Goal: Task Accomplishment & Management: Use online tool/utility

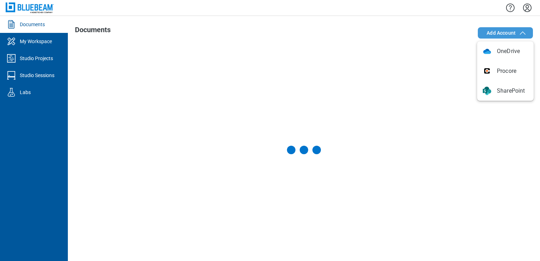
click at [507, 31] on span "Add Account" at bounding box center [500, 32] width 29 height 7
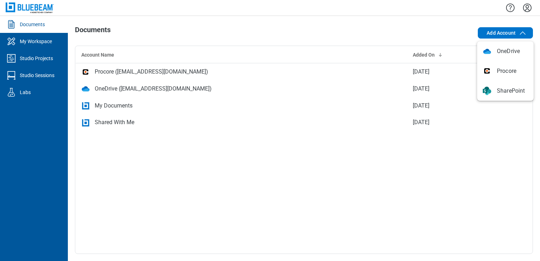
click at [376, 8] on div at bounding box center [304, 8] width 472 height 16
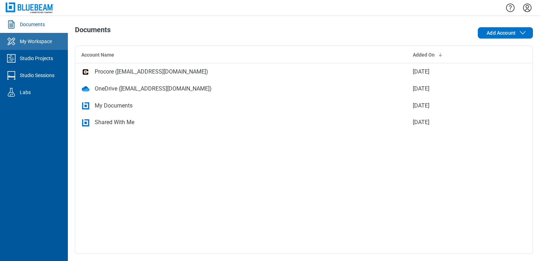
click at [29, 40] on div "My Workspace" at bounding box center [36, 41] width 32 height 7
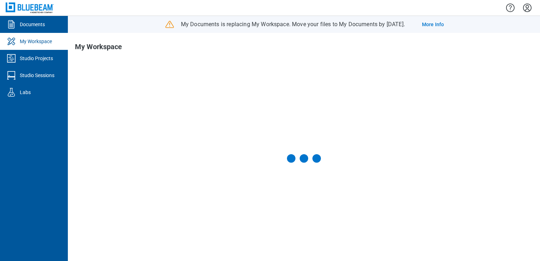
click at [35, 63] on link "Studio Projects" at bounding box center [34, 58] width 68 height 17
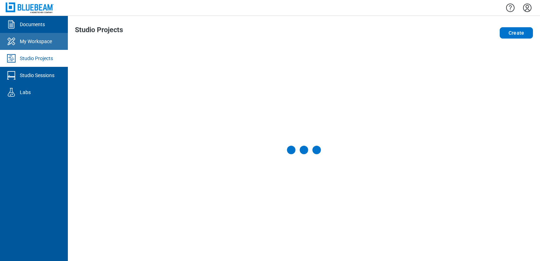
click at [44, 46] on div "Documents My Workspace Studio Projects Studio Sessions Labs Studio Projects Cre…" at bounding box center [270, 130] width 540 height 261
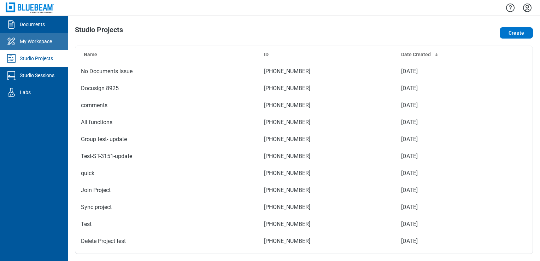
click at [33, 34] on link "My Workspace" at bounding box center [34, 41] width 68 height 17
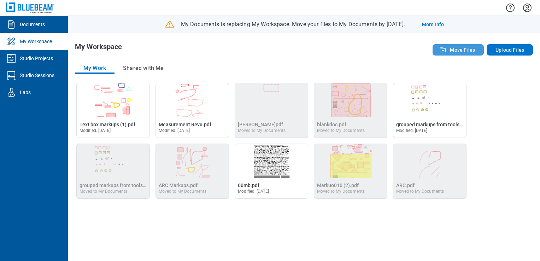
click at [468, 46] on span "Move Files" at bounding box center [462, 49] width 25 height 7
click at [502, 55] on button "Upload Files" at bounding box center [509, 49] width 46 height 11
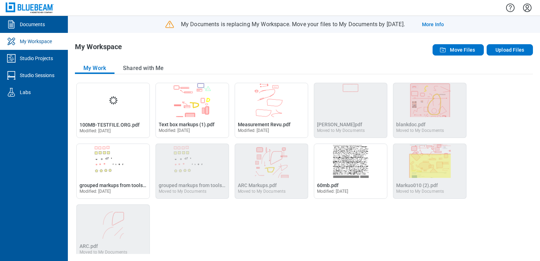
click at [194, 63] on div "My Work Shared with Me" at bounding box center [304, 69] width 458 height 12
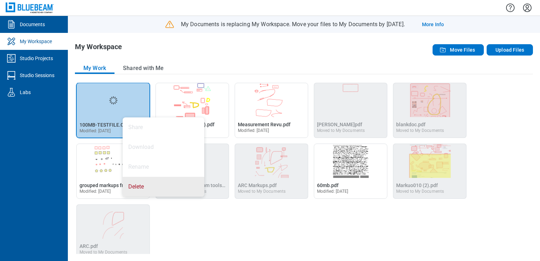
click at [168, 46] on div "My Workspace" at bounding box center [212, 50] width 275 height 14
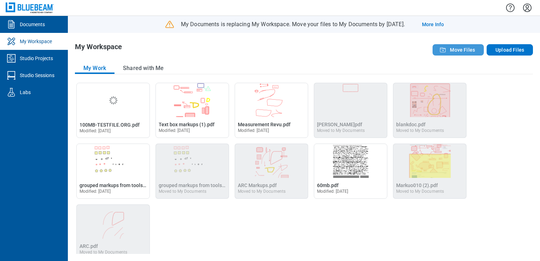
click at [465, 44] on button "Move Files" at bounding box center [457, 49] width 51 height 11
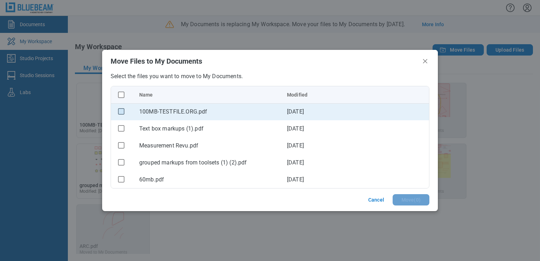
click at [123, 111] on rect "checkbox" at bounding box center [121, 111] width 6 height 6
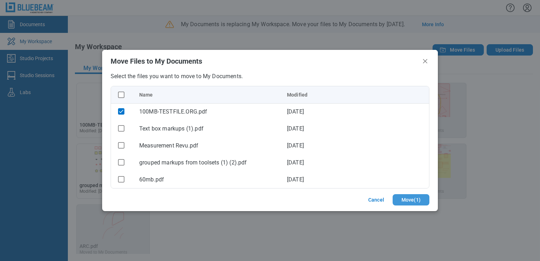
click at [409, 201] on button "Move ( 1 )" at bounding box center [410, 199] width 37 height 11
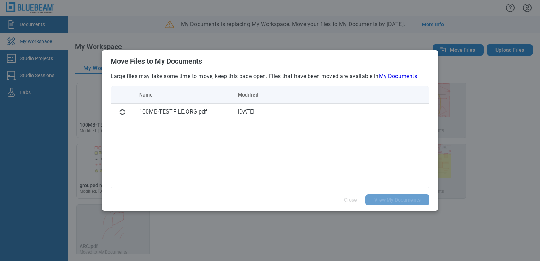
click at [236, 128] on div "Name Modified 100MB-TESTFILE.ORG.pdf [DATE]" at bounding box center [270, 137] width 319 height 102
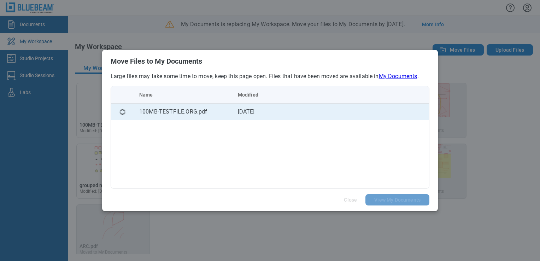
click at [246, 111] on td "[DATE]" at bounding box center [281, 111] width 99 height 17
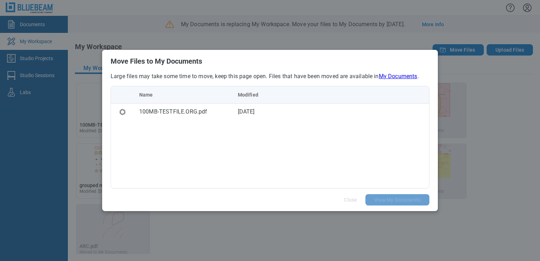
drag, startPoint x: 316, startPoint y: 94, endPoint x: 318, endPoint y: 119, distance: 24.8
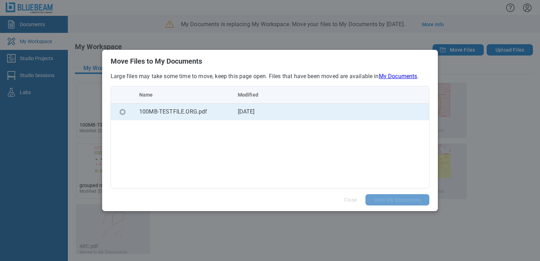
click at [317, 94] on table "Name Modified 100MB-TESTFILE.ORG.pdf [DATE]" at bounding box center [270, 103] width 318 height 34
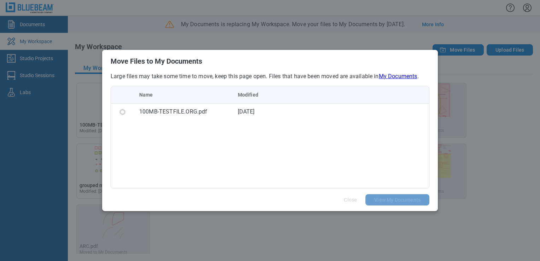
drag, startPoint x: 311, startPoint y: 138, endPoint x: 260, endPoint y: 140, distance: 50.6
click at [295, 139] on div "Name Modified 100MB-TESTFILE.ORG.pdf [DATE]" at bounding box center [270, 137] width 319 height 102
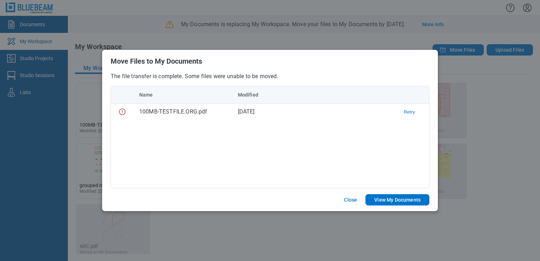
click at [226, 142] on div "Name Modified 100MB-TESTFILE.ORG.pdf [DATE] Retry" at bounding box center [270, 137] width 319 height 102
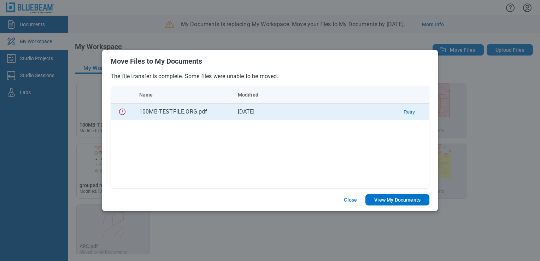
click at [410, 114] on button "Retry" at bounding box center [408, 111] width 11 height 5
click at [410, 114] on button "Download" at bounding box center [404, 111] width 21 height 5
click at [344, 201] on button "Close" at bounding box center [350, 199] width 30 height 11
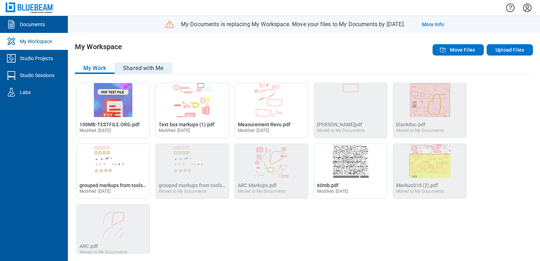
click at [149, 65] on button "Shared with Me" at bounding box center [143, 68] width 58 height 11
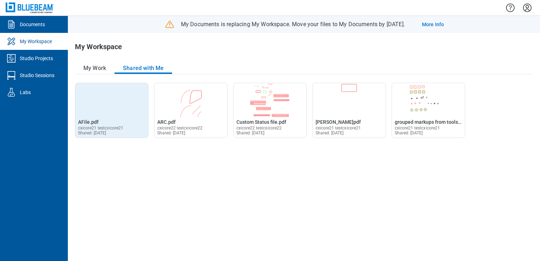
drag, startPoint x: 135, startPoint y: 110, endPoint x: 110, endPoint y: 128, distance: 31.1
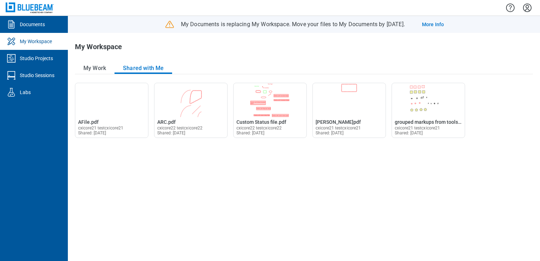
drag, startPoint x: 110, startPoint y: 128, endPoint x: 148, endPoint y: 226, distance: 105.4
click at [149, 226] on div "Open AFile.pdf in Editor AFile.pdf cxicore21 testcxicore21 Shared: [DATE] Open …" at bounding box center [304, 168] width 458 height 171
click at [91, 73] on button "My Work" at bounding box center [95, 68] width 40 height 11
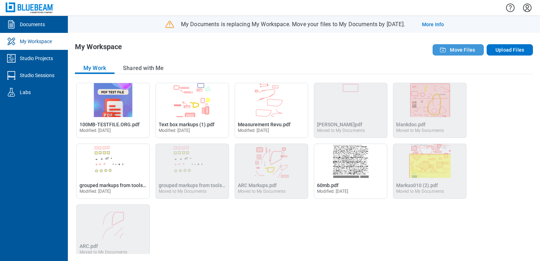
click at [471, 53] on button "Move Files" at bounding box center [457, 49] width 51 height 11
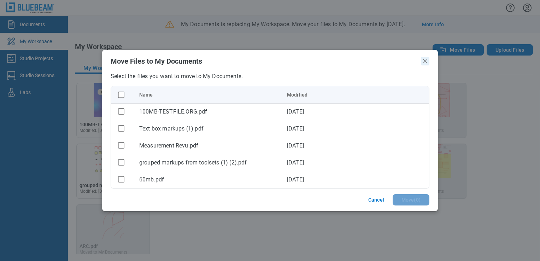
click at [424, 63] on icon "Close" at bounding box center [425, 61] width 8 height 8
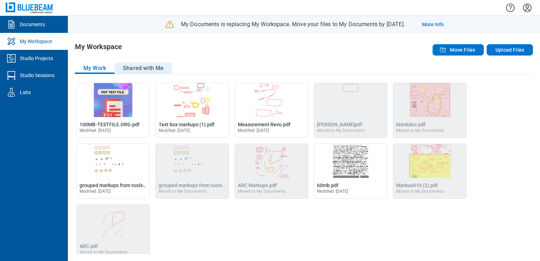
click at [135, 63] on button "Shared with Me" at bounding box center [143, 68] width 58 height 11
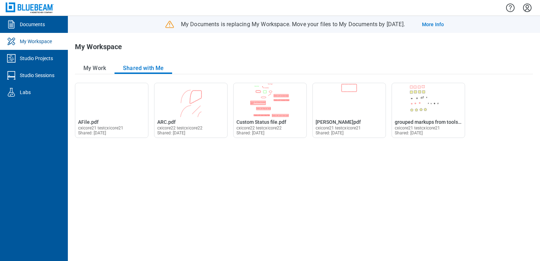
click at [92, 76] on div "My Work Shared with Me Open 100MB-TESTFILE.ORG.pdf in Editor 100MB-TESTFILE.ORG…" at bounding box center [304, 158] width 458 height 191
click at [100, 63] on button "My Work" at bounding box center [95, 68] width 40 height 11
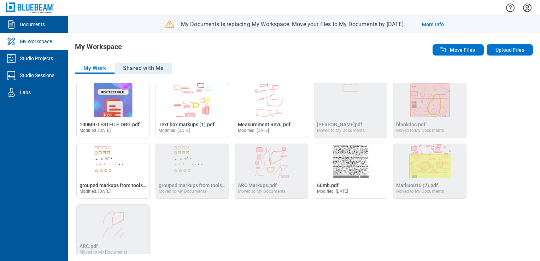
click at [133, 71] on button "Shared with Me" at bounding box center [143, 68] width 58 height 11
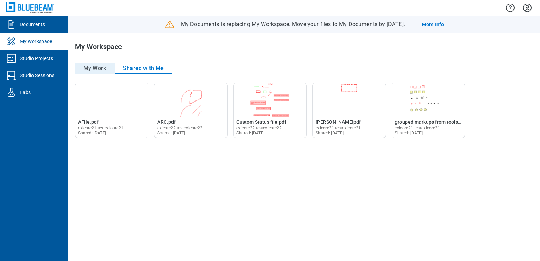
click at [98, 66] on button "My Work" at bounding box center [95, 68] width 40 height 11
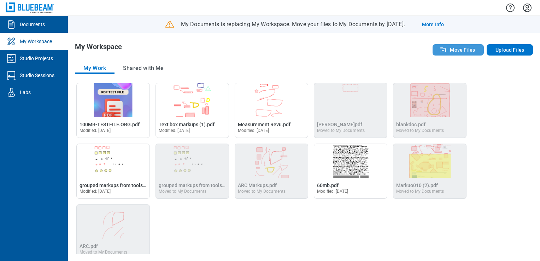
click at [464, 48] on span "Move Files" at bounding box center [462, 49] width 25 height 7
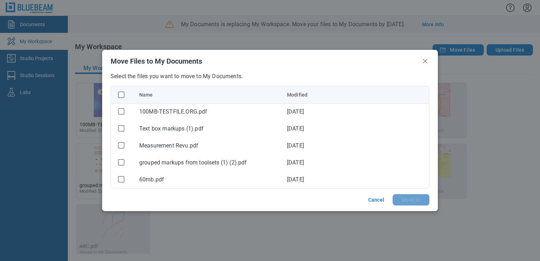
click at [424, 60] on icon "Close" at bounding box center [425, 61] width 8 height 8
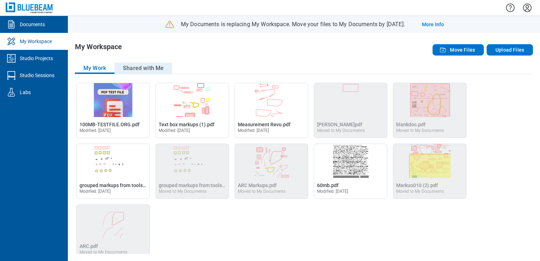
click at [141, 68] on button "Shared with Me" at bounding box center [143, 68] width 58 height 11
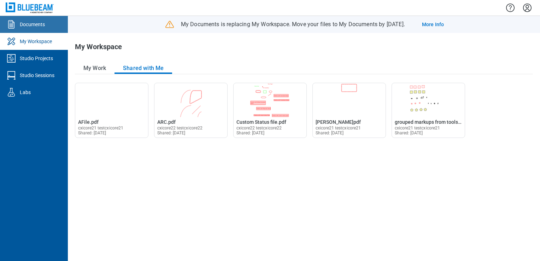
click at [48, 26] on link "Documents" at bounding box center [34, 24] width 68 height 17
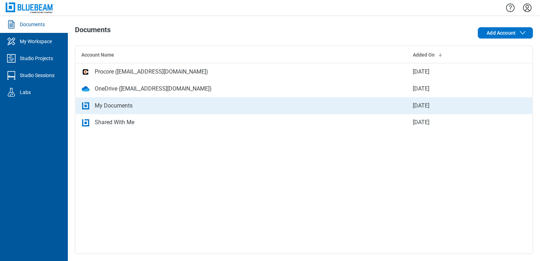
click at [107, 104] on div "My Documents" at bounding box center [114, 105] width 38 height 8
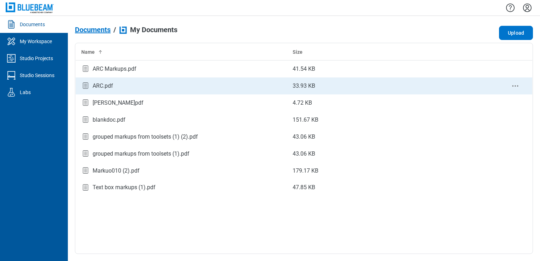
click at [94, 87] on div "ARC.pdf" at bounding box center [103, 86] width 20 height 8
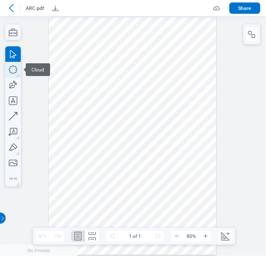
click at [16, 77] on div "button" at bounding box center [17, 75] width 4 height 4
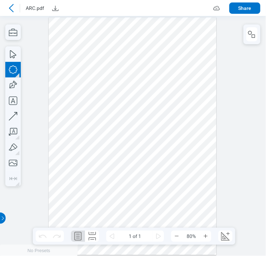
drag, startPoint x: 76, startPoint y: 45, endPoint x: 114, endPoint y: 58, distance: 39.8
click at [114, 58] on div at bounding box center [133, 136] width 168 height 238
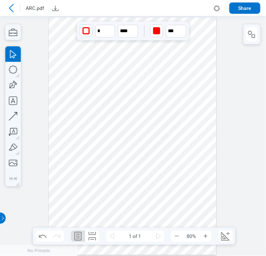
drag, startPoint x: 92, startPoint y: 49, endPoint x: 103, endPoint y: 48, distance: 11.3
click at [103, 48] on div at bounding box center [133, 136] width 168 height 238
click at [10, 69] on icon "button" at bounding box center [13, 70] width 16 height 16
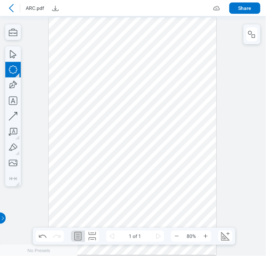
click at [160, 107] on div at bounding box center [133, 136] width 168 height 238
drag, startPoint x: 190, startPoint y: 89, endPoint x: 196, endPoint y: 101, distance: 13.7
click at [191, 88] on div at bounding box center [133, 136] width 168 height 238
click at [201, 127] on div at bounding box center [133, 136] width 168 height 238
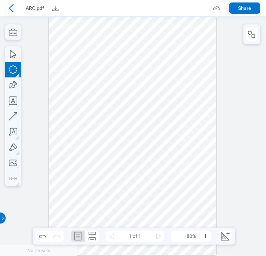
click at [200, 128] on div at bounding box center [133, 136] width 168 height 238
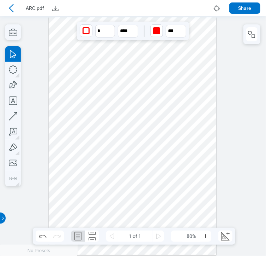
click at [200, 128] on div at bounding box center [133, 136] width 168 height 238
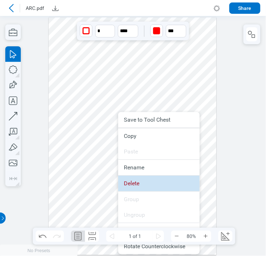
click at [158, 184] on li "Delete" at bounding box center [159, 184] width 82 height 16
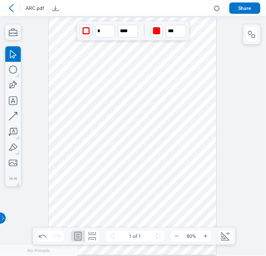
click at [5, 70] on div at bounding box center [133, 136] width 266 height 240
click at [6, 69] on icon "button" at bounding box center [13, 70] width 16 height 16
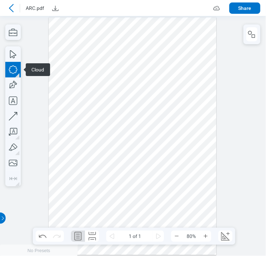
click at [149, 124] on div at bounding box center [133, 136] width 168 height 238
click at [166, 108] on div at bounding box center [133, 136] width 168 height 238
click at [181, 130] on div at bounding box center [133, 136] width 168 height 238
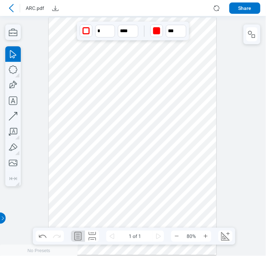
click at [181, 130] on div at bounding box center [133, 136] width 168 height 238
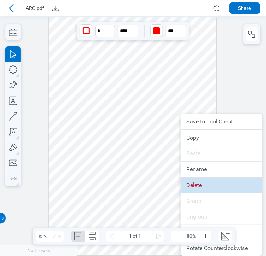
click at [197, 183] on li "Delete" at bounding box center [222, 185] width 82 height 16
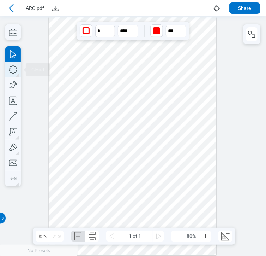
click at [9, 70] on icon "button" at bounding box center [13, 69] width 8 height 8
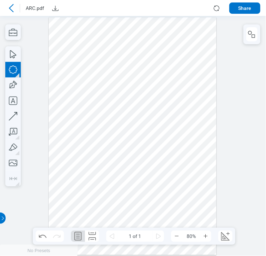
drag, startPoint x: 172, startPoint y: 105, endPoint x: 194, endPoint y: 142, distance: 42.4
click at [194, 142] on div at bounding box center [133, 136] width 168 height 238
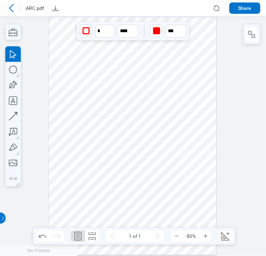
click at [194, 143] on div at bounding box center [133, 136] width 168 height 238
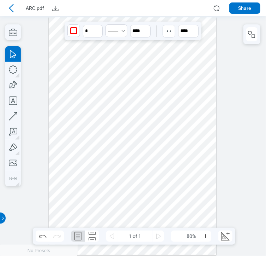
click at [188, 109] on div at bounding box center [133, 136] width 168 height 238
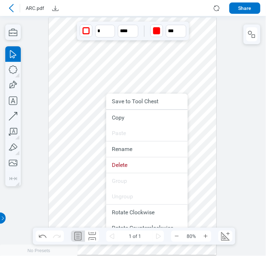
click at [148, 173] on li at bounding box center [147, 173] width 82 height 0
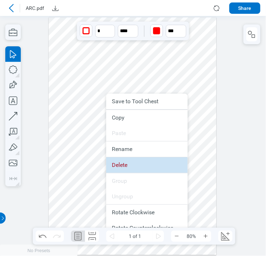
click at [150, 169] on li "Delete" at bounding box center [147, 165] width 82 height 16
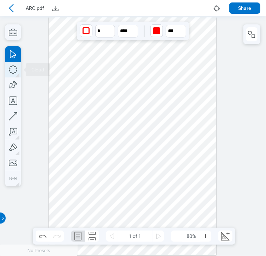
click at [11, 64] on icon "button" at bounding box center [13, 70] width 16 height 16
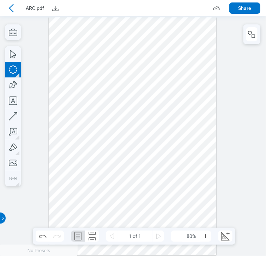
drag, startPoint x: 121, startPoint y: 119, endPoint x: 158, endPoint y: 159, distance: 54.5
click at [158, 158] on div at bounding box center [133, 136] width 168 height 238
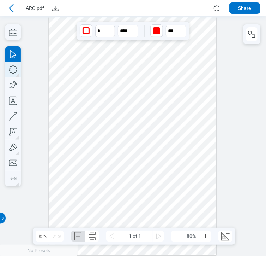
click at [13, 69] on icon "button" at bounding box center [13, 70] width 16 height 16
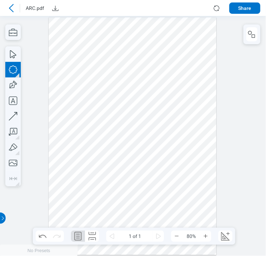
click at [180, 93] on div at bounding box center [133, 136] width 168 height 238
click at [193, 81] on div at bounding box center [133, 136] width 168 height 238
click at [191, 109] on div at bounding box center [133, 136] width 168 height 238
click at [187, 85] on div at bounding box center [133, 136] width 168 height 238
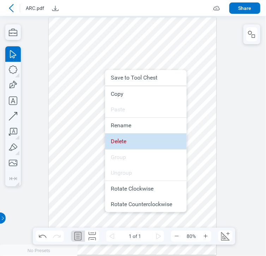
drag, startPoint x: 153, startPoint y: 137, endPoint x: 72, endPoint y: 81, distance: 98.7
click at [153, 137] on li "Delete" at bounding box center [146, 142] width 82 height 16
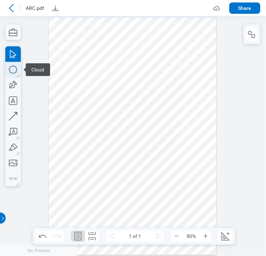
click at [11, 68] on icon "button" at bounding box center [13, 70] width 16 height 16
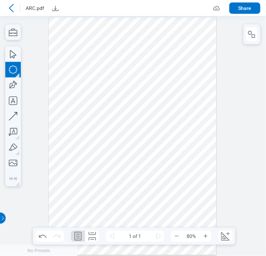
drag, startPoint x: 177, startPoint y: 94, endPoint x: 178, endPoint y: 199, distance: 104.9
click at [178, 199] on div at bounding box center [133, 136] width 168 height 238
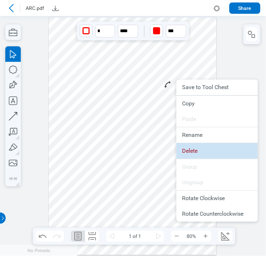
click at [192, 150] on li "Delete" at bounding box center [218, 151] width 82 height 16
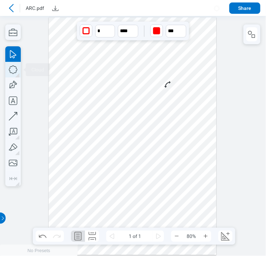
click at [17, 71] on icon "button" at bounding box center [13, 70] width 16 height 16
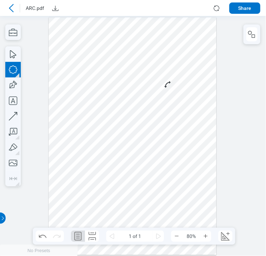
drag, startPoint x: 181, startPoint y: 89, endPoint x: 202, endPoint y: 133, distance: 48.7
click at [202, 133] on div at bounding box center [133, 136] width 168 height 238
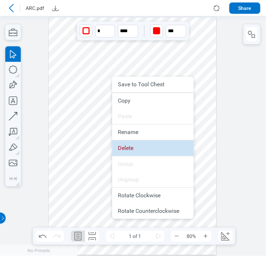
click at [137, 143] on li "Delete" at bounding box center [153, 148] width 82 height 16
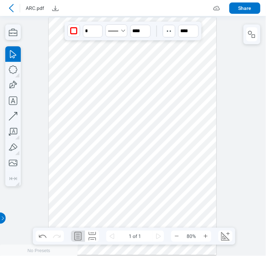
drag, startPoint x: 175, startPoint y: 206, endPoint x: 153, endPoint y: 164, distance: 47.1
click at [146, 164] on div at bounding box center [133, 136] width 168 height 238
drag, startPoint x: 54, startPoint y: 154, endPoint x: 124, endPoint y: 175, distance: 73.5
click at [120, 178] on div at bounding box center [133, 136] width 168 height 238
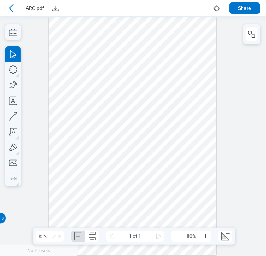
click at [179, 214] on div at bounding box center [133, 136] width 168 height 238
drag, startPoint x: 197, startPoint y: 218, endPoint x: 61, endPoint y: 43, distance: 221.7
click at [61, 43] on div at bounding box center [133, 136] width 168 height 238
click at [202, 129] on div at bounding box center [133, 136] width 168 height 238
drag, startPoint x: 190, startPoint y: 190, endPoint x: 72, endPoint y: 37, distance: 193.0
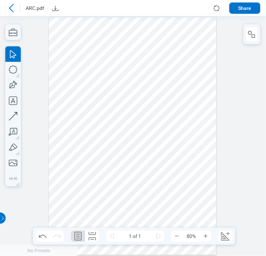
click at [72, 37] on div at bounding box center [133, 136] width 168 height 238
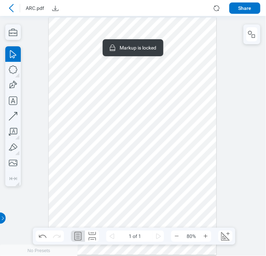
click at [11, 5] on icon at bounding box center [11, 8] width 5 height 8
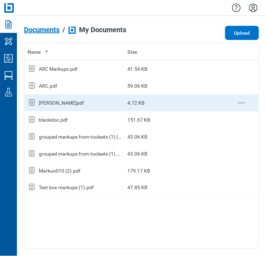
click at [90, 105] on div "[PERSON_NAME]pdf" at bounding box center [75, 102] width 94 height 9
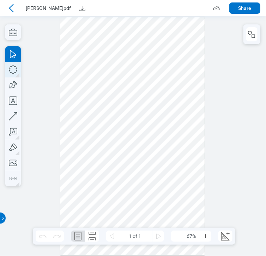
click at [13, 67] on icon "button" at bounding box center [13, 70] width 16 height 16
drag, startPoint x: 94, startPoint y: 90, endPoint x: 143, endPoint y: 128, distance: 62.7
click at [143, 128] on div at bounding box center [132, 136] width 144 height 238
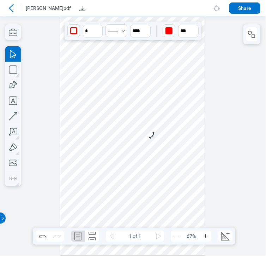
click at [143, 128] on div at bounding box center [132, 136] width 144 height 238
click at [12, 72] on icon "button" at bounding box center [13, 70] width 16 height 16
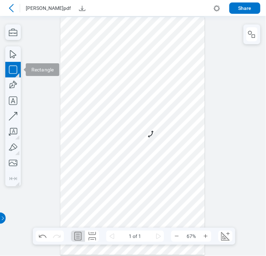
click at [156, 74] on div at bounding box center [132, 136] width 144 height 238
click at [194, 111] on div at bounding box center [132, 136] width 144 height 238
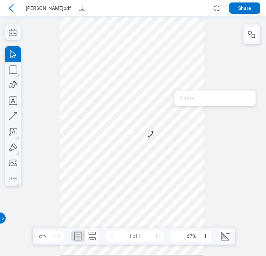
click at [170, 88] on div at bounding box center [132, 136] width 144 height 238
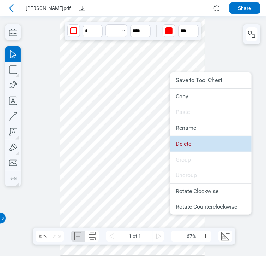
click at [178, 137] on li "Delete" at bounding box center [211, 144] width 82 height 16
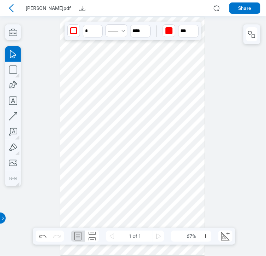
click at [129, 114] on div at bounding box center [132, 136] width 144 height 238
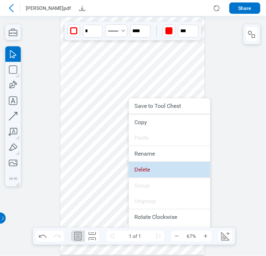
drag, startPoint x: 145, startPoint y: 177, endPoint x: 144, endPoint y: 161, distance: 15.9
click at [145, 177] on li "Delete" at bounding box center [170, 170] width 82 height 16
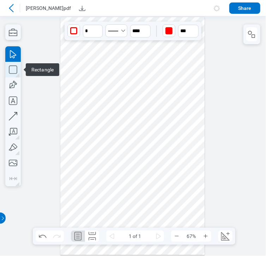
click at [14, 75] on icon "button" at bounding box center [13, 70] width 16 height 16
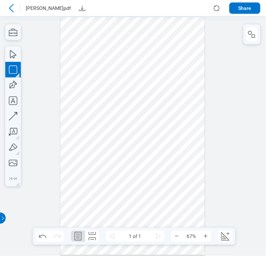
click at [83, 107] on div at bounding box center [132, 136] width 144 height 238
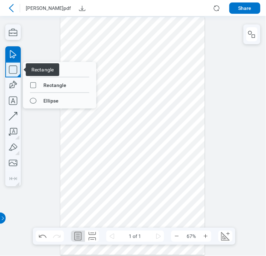
click at [10, 69] on icon "button" at bounding box center [13, 70] width 16 height 16
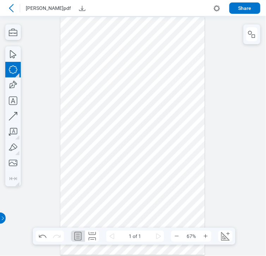
drag, startPoint x: 100, startPoint y: 94, endPoint x: 107, endPoint y: 100, distance: 9.5
click at [107, 100] on div at bounding box center [132, 136] width 144 height 238
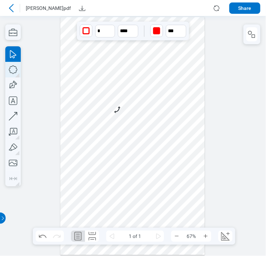
click at [10, 65] on icon "button" at bounding box center [13, 70] width 16 height 16
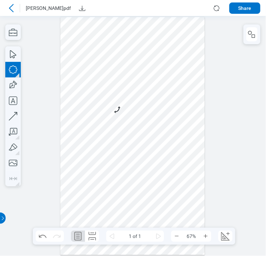
drag, startPoint x: 144, startPoint y: 119, endPoint x: 168, endPoint y: 161, distance: 48.7
click at [168, 161] on div at bounding box center [132, 136] width 144 height 238
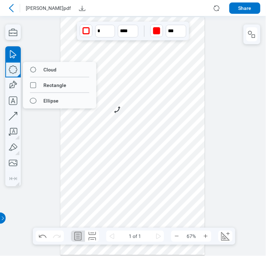
click at [7, 73] on icon "button" at bounding box center [13, 70] width 16 height 16
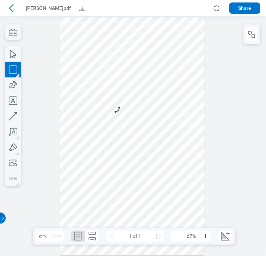
drag, startPoint x: 72, startPoint y: 118, endPoint x: 104, endPoint y: 148, distance: 44.2
click at [99, 149] on div at bounding box center [132, 136] width 144 height 238
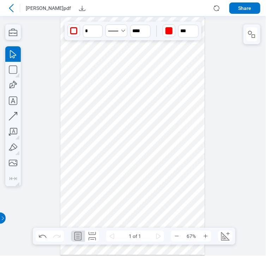
click at [85, 132] on div at bounding box center [132, 136] width 144 height 238
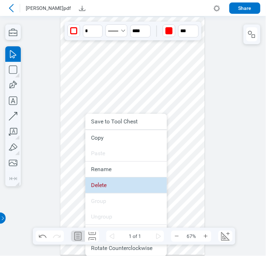
click at [106, 182] on li "Delete" at bounding box center [126, 185] width 82 height 16
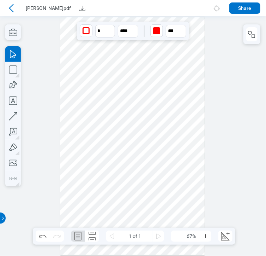
click at [155, 132] on div at bounding box center [132, 136] width 144 height 238
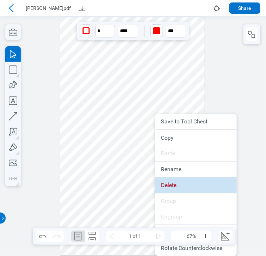
drag, startPoint x: 172, startPoint y: 191, endPoint x: 144, endPoint y: 138, distance: 59.7
click at [172, 191] on li "Delete" at bounding box center [196, 185] width 82 height 16
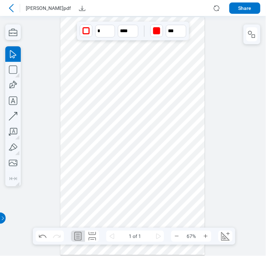
click at [104, 96] on div at bounding box center [132, 136] width 144 height 238
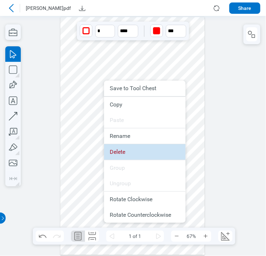
drag, startPoint x: 122, startPoint y: 128, endPoint x: 127, endPoint y: 149, distance: 21.7
click at [127, 149] on li "Delete" at bounding box center [145, 152] width 82 height 16
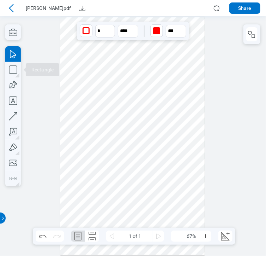
click at [20, 72] on div at bounding box center [133, 136] width 266 height 240
click at [12, 67] on icon "button" at bounding box center [13, 70] width 16 height 16
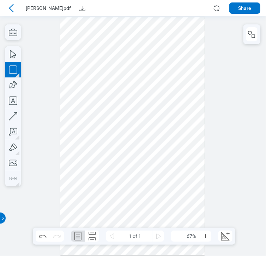
drag, startPoint x: 97, startPoint y: 92, endPoint x: 124, endPoint y: 116, distance: 35.5
click at [124, 116] on div at bounding box center [132, 136] width 144 height 238
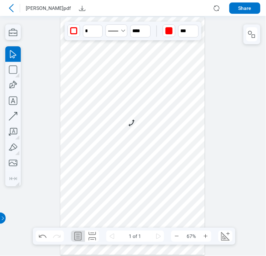
click at [111, 105] on div at bounding box center [132, 136] width 144 height 238
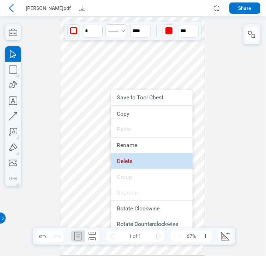
click at [126, 156] on li "Delete" at bounding box center [152, 161] width 82 height 16
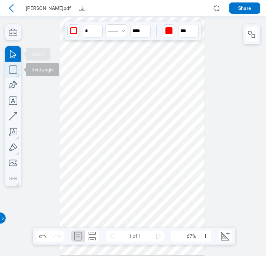
click at [12, 68] on icon "button" at bounding box center [13, 70] width 16 height 16
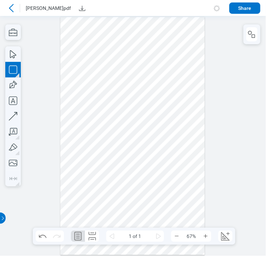
drag, startPoint x: 97, startPoint y: 119, endPoint x: 125, endPoint y: 153, distance: 42.9
click at [125, 153] on div at bounding box center [132, 136] width 144 height 238
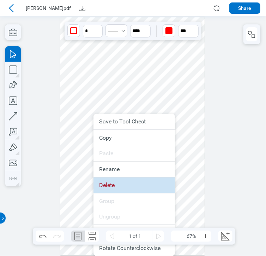
click at [104, 179] on li "Delete" at bounding box center [135, 185] width 82 height 16
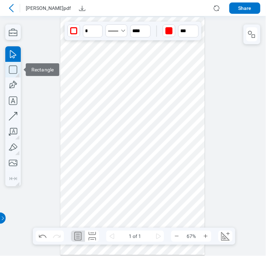
click at [18, 72] on icon "button" at bounding box center [13, 70] width 16 height 16
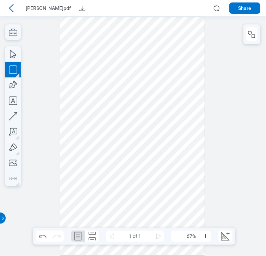
drag, startPoint x: 103, startPoint y: 102, endPoint x: 146, endPoint y: 165, distance: 76.4
click at [146, 165] on div at bounding box center [132, 136] width 144 height 238
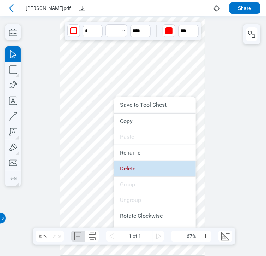
click at [120, 165] on li "Delete" at bounding box center [155, 169] width 82 height 16
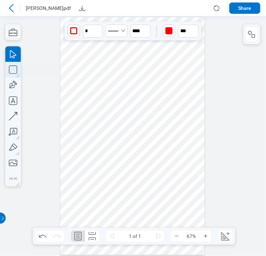
click at [16, 70] on icon "button" at bounding box center [13, 70] width 16 height 16
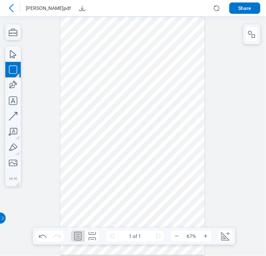
drag, startPoint x: 98, startPoint y: 109, endPoint x: 125, endPoint y: 146, distance: 45.3
click at [125, 146] on div at bounding box center [132, 136] width 144 height 238
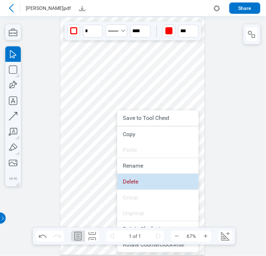
click at [145, 184] on li "Delete" at bounding box center [158, 182] width 82 height 16
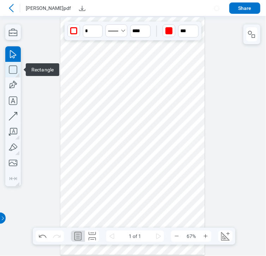
click at [15, 70] on icon "button" at bounding box center [13, 70] width 16 height 16
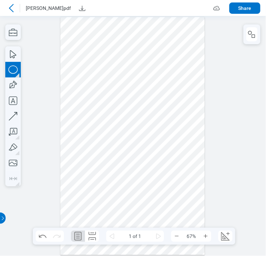
drag, startPoint x: 77, startPoint y: 94, endPoint x: 98, endPoint y: 127, distance: 38.7
click at [98, 127] on div at bounding box center [132, 136] width 144 height 238
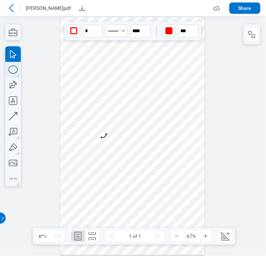
click at [18, 69] on icon "button" at bounding box center [13, 70] width 16 height 16
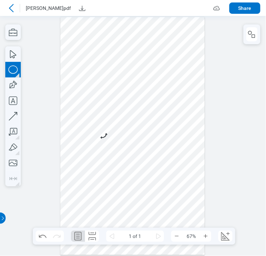
drag, startPoint x: 119, startPoint y: 84, endPoint x: 144, endPoint y: 161, distance: 81.4
click at [144, 161] on div at bounding box center [132, 136] width 144 height 238
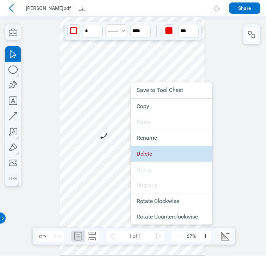
drag, startPoint x: 138, startPoint y: 157, endPoint x: 56, endPoint y: 77, distance: 115.2
click at [138, 157] on li "Delete" at bounding box center [172, 154] width 82 height 16
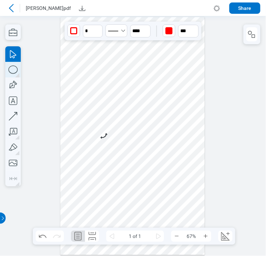
click at [16, 69] on icon "button" at bounding box center [13, 70] width 16 height 16
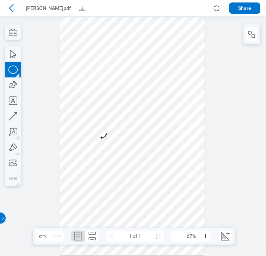
drag, startPoint x: 118, startPoint y: 86, endPoint x: 171, endPoint y: 132, distance: 70.4
click at [171, 132] on div at bounding box center [132, 136] width 144 height 238
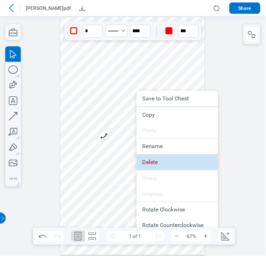
click at [159, 159] on li "Delete" at bounding box center [178, 162] width 82 height 16
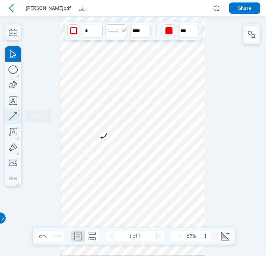
click at [9, 121] on icon "button" at bounding box center [13, 116] width 16 height 16
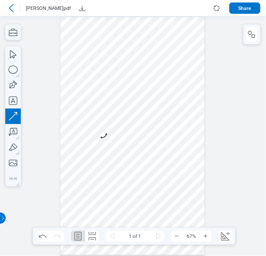
drag, startPoint x: 134, startPoint y: 149, endPoint x: 134, endPoint y: 96, distance: 52.6
click at [134, 96] on div at bounding box center [132, 136] width 144 height 238
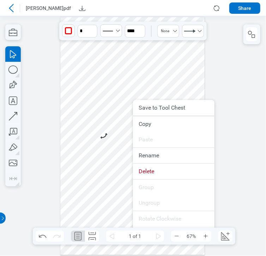
click at [195, 74] on div at bounding box center [132, 136] width 144 height 238
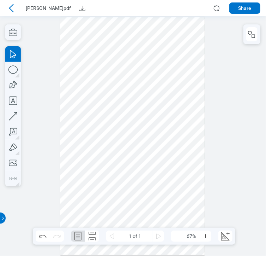
click at [134, 125] on div at bounding box center [132, 136] width 144 height 238
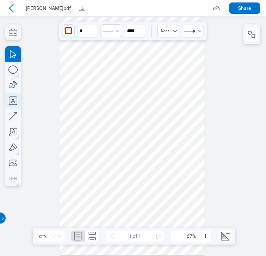
click at [16, 102] on icon "button" at bounding box center [13, 101] width 16 height 16
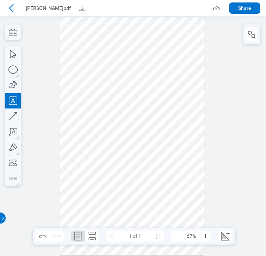
click at [148, 87] on div at bounding box center [132, 136] width 144 height 238
click at [169, 119] on div at bounding box center [132, 136] width 144 height 238
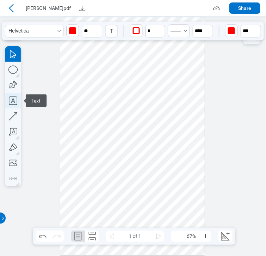
click at [15, 99] on icon "button" at bounding box center [13, 101] width 16 height 16
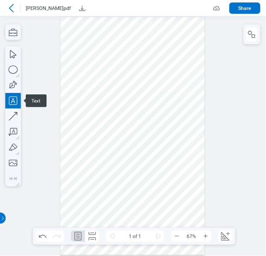
click at [163, 117] on div at bounding box center [132, 136] width 144 height 238
click at [187, 142] on div at bounding box center [132, 136] width 144 height 238
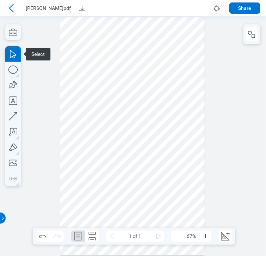
drag, startPoint x: 184, startPoint y: 141, endPoint x: 140, endPoint y: 69, distance: 84.9
click at [140, 69] on div at bounding box center [132, 136] width 144 height 238
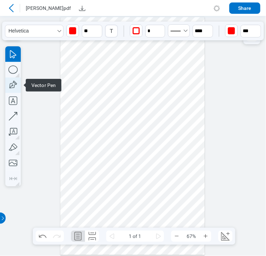
click at [17, 80] on icon "button" at bounding box center [13, 85] width 16 height 16
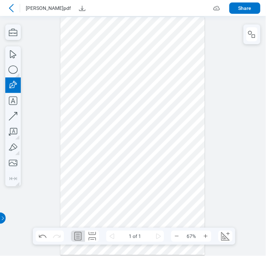
drag, startPoint x: 150, startPoint y: 99, endPoint x: 193, endPoint y: 135, distance: 55.6
click at [193, 135] on div at bounding box center [132, 136] width 144 height 238
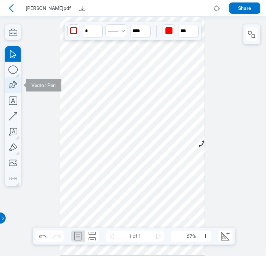
click at [11, 85] on icon "button" at bounding box center [13, 85] width 16 height 16
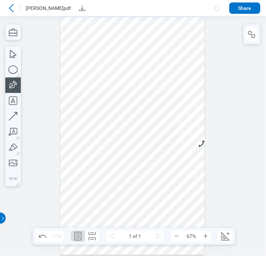
click at [18, 83] on icon "button" at bounding box center [13, 85] width 16 height 16
drag, startPoint x: 89, startPoint y: 151, endPoint x: 103, endPoint y: 163, distance: 18.3
click at [89, 150] on div at bounding box center [132, 136] width 144 height 238
click at [112, 184] on div at bounding box center [132, 136] width 144 height 238
click at [136, 179] on div at bounding box center [132, 136] width 144 height 238
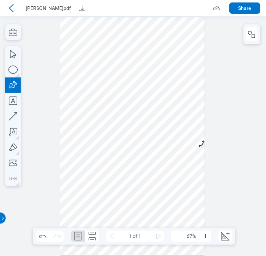
click at [136, 179] on div at bounding box center [132, 136] width 144 height 238
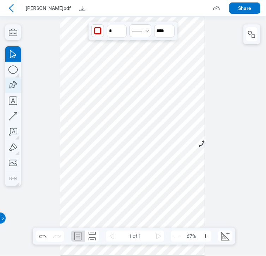
click at [12, 89] on icon "button" at bounding box center [13, 85] width 16 height 16
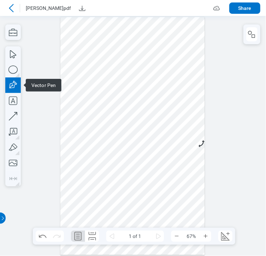
drag, startPoint x: 142, startPoint y: 181, endPoint x: 148, endPoint y: 167, distance: 15.4
click at [143, 181] on div at bounding box center [132, 136] width 144 height 238
click at [148, 161] on div at bounding box center [132, 136] width 144 height 238
click at [181, 160] on div at bounding box center [132, 136] width 144 height 238
click at [187, 191] on div at bounding box center [132, 136] width 144 height 238
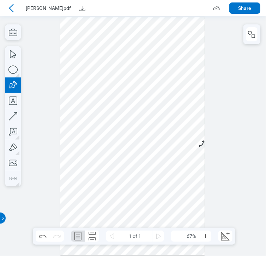
click at [168, 204] on div at bounding box center [132, 136] width 144 height 238
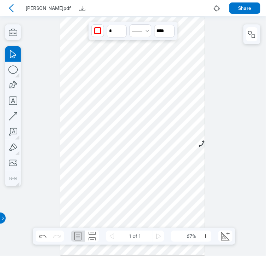
click at [147, 160] on div at bounding box center [132, 136] width 144 height 238
click at [149, 163] on div at bounding box center [132, 136] width 144 height 238
click at [148, 160] on div at bounding box center [132, 136] width 144 height 238
click at [199, 137] on div at bounding box center [132, 136] width 144 height 238
click at [180, 160] on div at bounding box center [132, 136] width 144 height 238
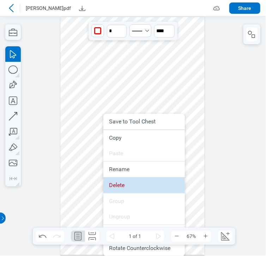
click at [154, 185] on li "Delete" at bounding box center [145, 185] width 82 height 16
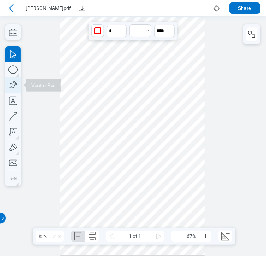
click at [14, 81] on icon "button" at bounding box center [12, 85] width 10 height 10
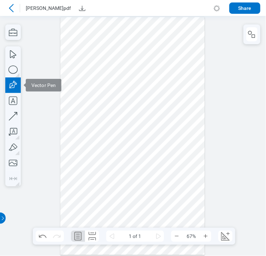
click at [140, 195] on div at bounding box center [132, 136] width 144 height 238
drag, startPoint x: 146, startPoint y: 166, endPoint x: 155, endPoint y: 166, distance: 9.9
click at [146, 166] on div at bounding box center [132, 136] width 144 height 238
click at [184, 169] on div at bounding box center [132, 136] width 144 height 238
click at [185, 202] on div at bounding box center [132, 136] width 144 height 238
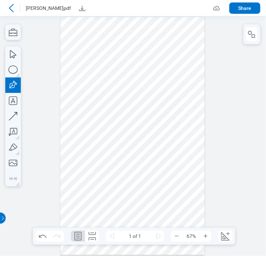
click at [160, 207] on div at bounding box center [132, 136] width 144 height 238
click at [148, 212] on div at bounding box center [132, 136] width 144 height 238
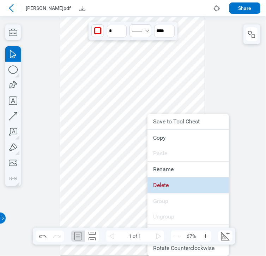
click at [167, 188] on li "Delete" at bounding box center [189, 185] width 82 height 16
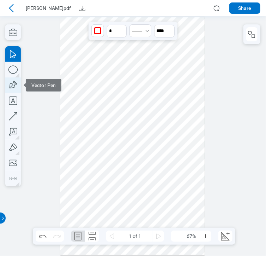
click at [17, 85] on icon "button" at bounding box center [13, 85] width 16 height 16
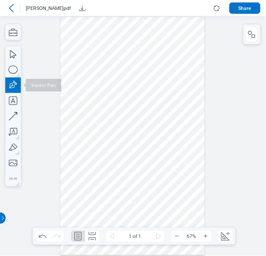
click at [151, 154] on div at bounding box center [132, 136] width 144 height 238
click at [184, 150] on div at bounding box center [132, 136] width 144 height 238
click at [197, 178] on div at bounding box center [132, 136] width 144 height 238
click at [177, 190] on div at bounding box center [132, 136] width 144 height 238
click at [150, 155] on div at bounding box center [132, 136] width 144 height 238
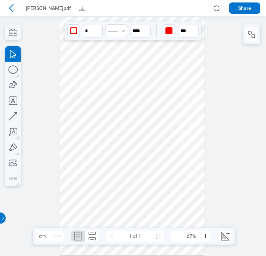
click at [141, 194] on div at bounding box center [132, 136] width 144 height 238
click at [177, 159] on div at bounding box center [132, 136] width 144 height 238
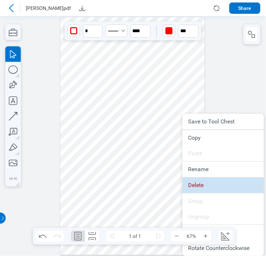
click at [209, 179] on li "Delete" at bounding box center [224, 185] width 82 height 16
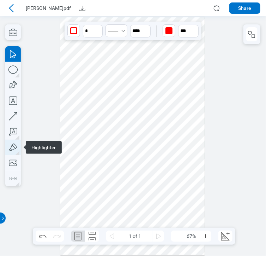
click at [16, 149] on icon "button" at bounding box center [13, 148] width 16 height 16
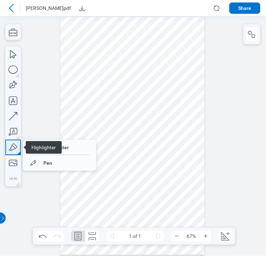
click at [15, 146] on icon "button" at bounding box center [13, 148] width 16 height 16
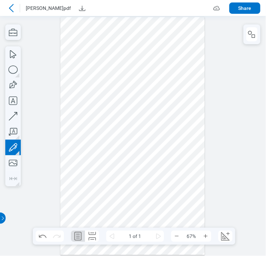
drag, startPoint x: 152, startPoint y: 161, endPoint x: 132, endPoint y: 159, distance: 20.3
click at [132, 159] on div at bounding box center [132, 136] width 144 height 238
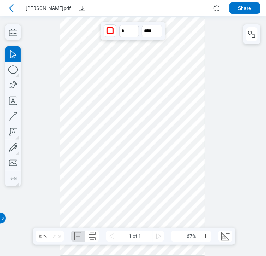
click at [238, 78] on div at bounding box center [133, 136] width 266 height 240
click at [199, 198] on div at bounding box center [132, 136] width 144 height 238
drag, startPoint x: 186, startPoint y: 195, endPoint x: 81, endPoint y: 94, distance: 145.9
click at [81, 94] on div at bounding box center [132, 136] width 144 height 238
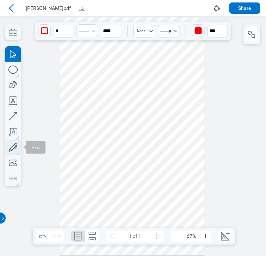
click at [12, 146] on icon "button" at bounding box center [13, 148] width 16 height 16
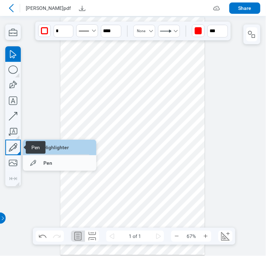
drag, startPoint x: 61, startPoint y: 149, endPoint x: 71, endPoint y: 125, distance: 25.5
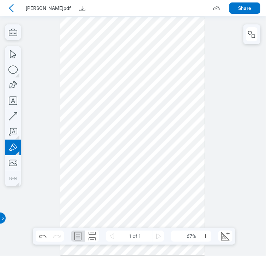
click at [75, 119] on div at bounding box center [132, 136] width 144 height 238
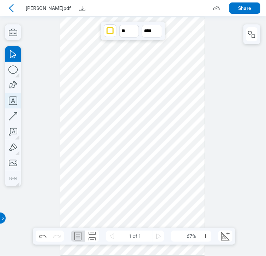
click at [8, 100] on icon "button" at bounding box center [13, 101] width 16 height 16
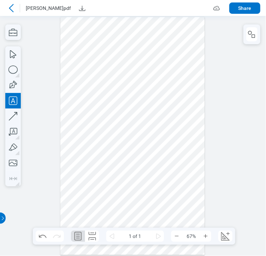
click at [119, 124] on div at bounding box center [132, 136] width 144 height 238
click at [152, 135] on div at bounding box center [132, 136] width 144 height 238
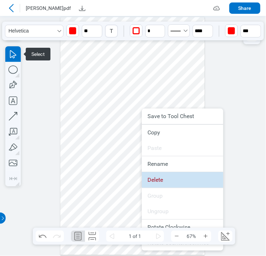
drag, startPoint x: 148, startPoint y: 154, endPoint x: 160, endPoint y: 182, distance: 30.7
click at [160, 182] on li "Delete" at bounding box center [183, 180] width 82 height 16
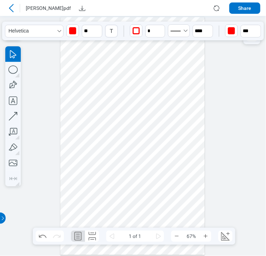
click at [109, 107] on div at bounding box center [132, 136] width 144 height 238
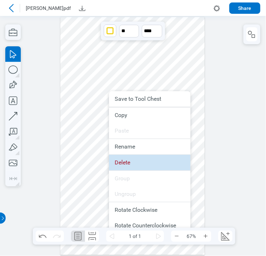
click at [130, 160] on li "Delete" at bounding box center [150, 163] width 82 height 16
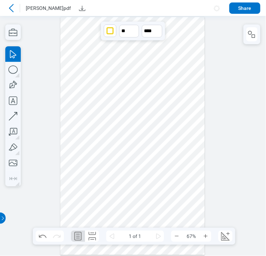
click at [10, 7] on icon at bounding box center [11, 8] width 8 height 8
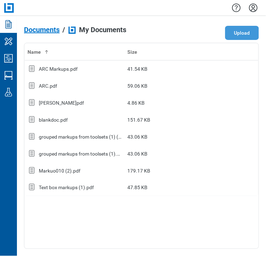
click at [244, 34] on button "Upload" at bounding box center [242, 33] width 34 height 14
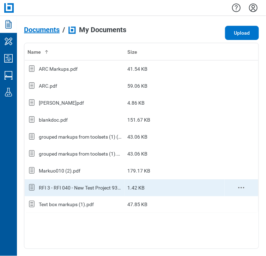
click at [90, 185] on div "RFI 3 - RFI 040 - New Test Project 9324 - [DATE].pdf" at bounding box center [80, 187] width 83 height 7
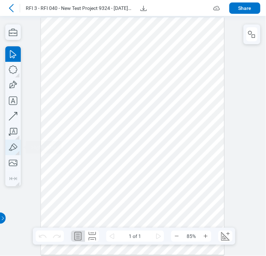
click at [16, 149] on icon "button" at bounding box center [13, 148] width 16 height 16
drag, startPoint x: 149, startPoint y: 44, endPoint x: 176, endPoint y: 46, distance: 27.6
click at [176, 46] on div at bounding box center [132, 135] width 183 height 237
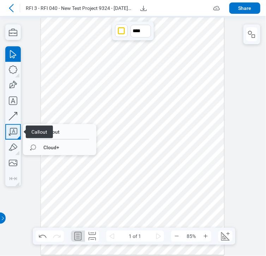
click at [14, 132] on icon "button" at bounding box center [13, 131] width 8 height 7
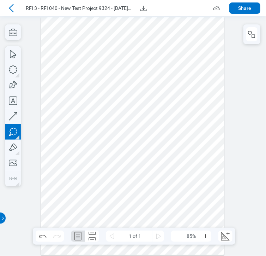
drag, startPoint x: 130, startPoint y: 93, endPoint x: 153, endPoint y: 111, distance: 29.2
click at [153, 111] on div at bounding box center [132, 135] width 183 height 237
click at [150, 137] on div at bounding box center [132, 135] width 183 height 237
click at [194, 113] on div at bounding box center [132, 135] width 183 height 237
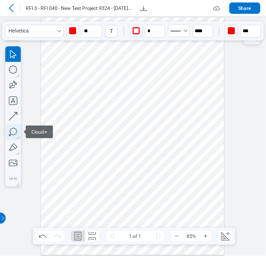
click at [10, 131] on icon "button" at bounding box center [13, 132] width 16 height 16
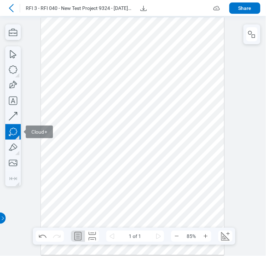
drag, startPoint x: 117, startPoint y: 166, endPoint x: 152, endPoint y: 143, distance: 41.6
click at [118, 166] on div at bounding box center [132, 135] width 183 height 237
click at [152, 143] on div at bounding box center [132, 135] width 183 height 237
click at [182, 164] on div at bounding box center [132, 135] width 183 height 237
click at [175, 184] on div at bounding box center [132, 135] width 183 height 237
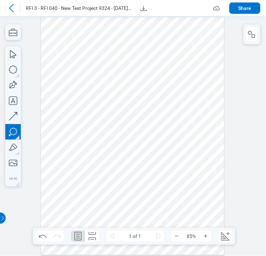
click at [175, 184] on div at bounding box center [132, 135] width 183 height 237
click at [155, 212] on div at bounding box center [132, 135] width 183 height 237
click at [155, 213] on div at bounding box center [169, 213] width 29 height 6
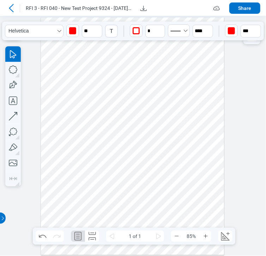
click at [144, 108] on div at bounding box center [132, 135] width 183 height 237
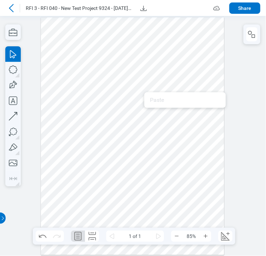
click at [136, 104] on div at bounding box center [132, 135] width 183 height 237
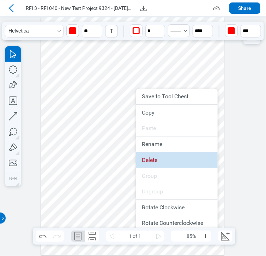
click at [159, 164] on li "Delete" at bounding box center [177, 160] width 82 height 16
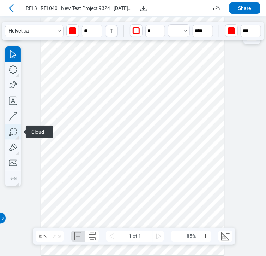
click at [11, 129] on icon "button" at bounding box center [13, 132] width 16 height 16
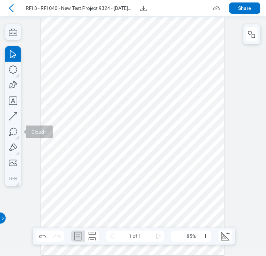
drag, startPoint x: 131, startPoint y: 102, endPoint x: 161, endPoint y: 132, distance: 41.7
click at [161, 132] on div at bounding box center [132, 135] width 183 height 237
click at [11, 134] on icon "button" at bounding box center [13, 132] width 16 height 16
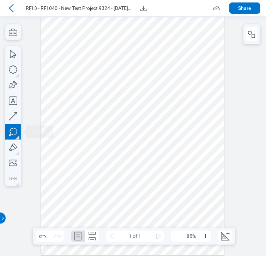
drag, startPoint x: 156, startPoint y: 109, endPoint x: 181, endPoint y: 119, distance: 27.0
click at [181, 119] on div at bounding box center [132, 135] width 183 height 237
click at [170, 167] on div at bounding box center [132, 135] width 183 height 237
click at [170, 120] on div at bounding box center [132, 135] width 183 height 237
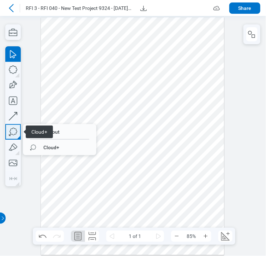
click at [12, 127] on icon "button" at bounding box center [13, 132] width 16 height 16
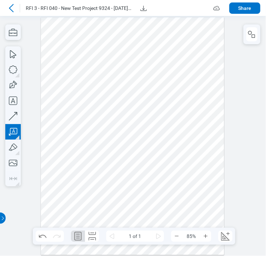
drag, startPoint x: 105, startPoint y: 87, endPoint x: 130, endPoint y: 114, distance: 37.5
click at [130, 114] on div at bounding box center [132, 135] width 183 height 237
click at [181, 106] on div at bounding box center [132, 135] width 183 height 237
click at [187, 118] on div at bounding box center [132, 135] width 183 height 237
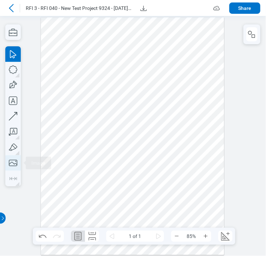
click at [10, 165] on icon "button" at bounding box center [13, 163] width 16 height 16
drag, startPoint x: 98, startPoint y: 130, endPoint x: 150, endPoint y: 213, distance: 98.1
click at [150, 213] on div at bounding box center [132, 135] width 183 height 237
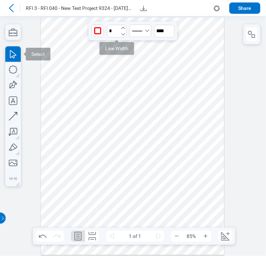
click at [124, 27] on icon "undefined_increment" at bounding box center [124, 28] width 4 height 2
type input "*"
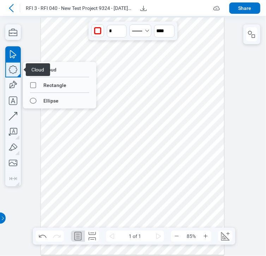
click at [10, 73] on icon "button" at bounding box center [13, 70] width 16 height 16
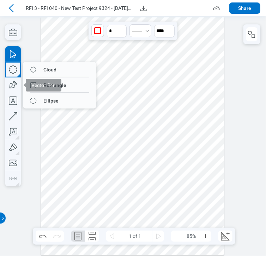
click at [38, 85] on span "Vector Pen" at bounding box center [44, 85] width 36 height 13
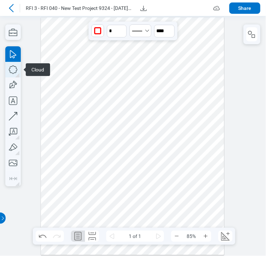
click at [14, 69] on icon "button" at bounding box center [13, 70] width 16 height 16
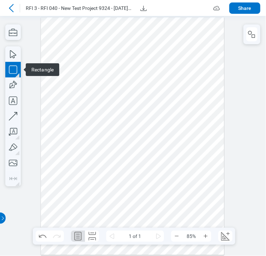
click at [13, 70] on icon "button" at bounding box center [13, 70] width 16 height 16
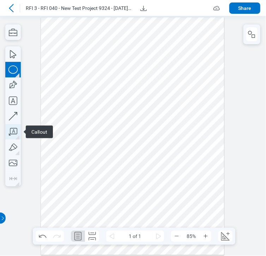
click at [8, 132] on icon "button" at bounding box center [13, 132] width 16 height 16
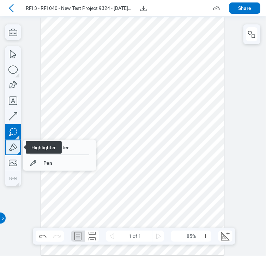
click at [11, 147] on icon "button" at bounding box center [13, 146] width 8 height 7
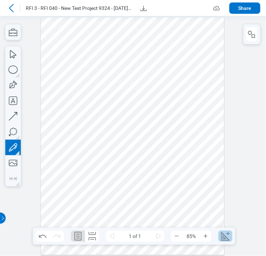
click at [219, 233] on button "Create Scale" at bounding box center [226, 235] width 14 height 11
select select "**"
select select "***"
select select "**********"
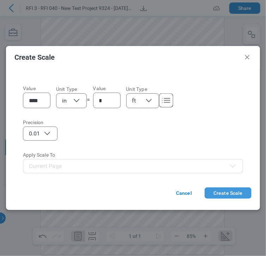
click at [221, 194] on button "Create Scale" at bounding box center [228, 192] width 47 height 11
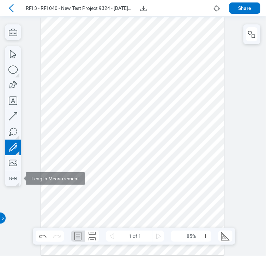
click at [21, 184] on div at bounding box center [133, 136] width 266 height 240
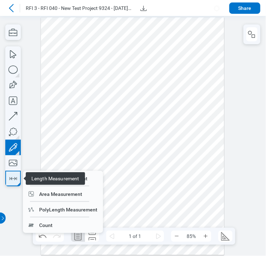
click at [9, 178] on icon "button" at bounding box center [12, 178] width 11 height 11
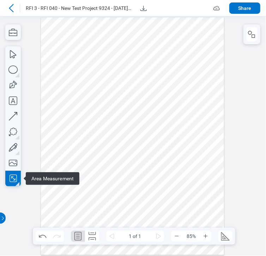
click at [13, 180] on icon "button" at bounding box center [13, 178] width 4 height 4
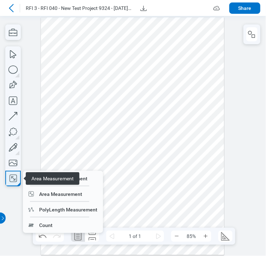
click at [18, 178] on icon "button" at bounding box center [12, 178] width 11 height 11
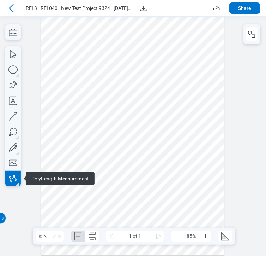
click at [11, 175] on icon "button" at bounding box center [12, 178] width 11 height 11
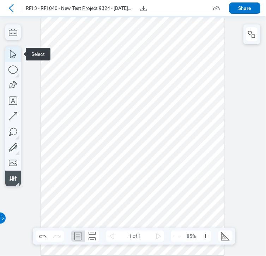
click at [16, 53] on icon "button" at bounding box center [13, 54] width 16 height 16
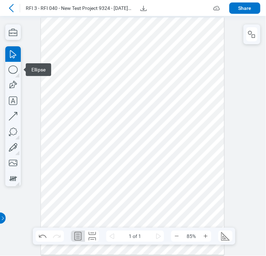
click at [86, 123] on div at bounding box center [132, 135] width 183 height 237
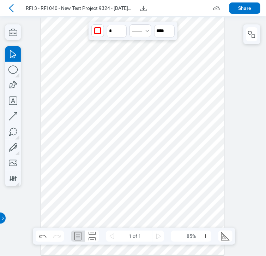
click at [147, 160] on div at bounding box center [132, 135] width 183 height 237
click at [95, 29] on div "button" at bounding box center [97, 30] width 7 height 7
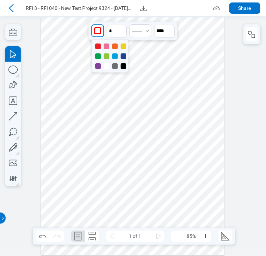
click at [178, 100] on div at bounding box center [132, 135] width 183 height 237
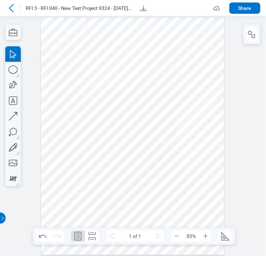
click at [154, 148] on div at bounding box center [132, 135] width 183 height 237
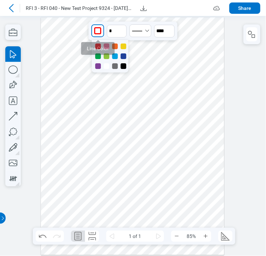
click at [96, 28] on div "button" at bounding box center [97, 30] width 7 height 7
click at [123, 48] on div at bounding box center [124, 46] width 6 height 6
click at [202, 108] on div at bounding box center [132, 135] width 183 height 237
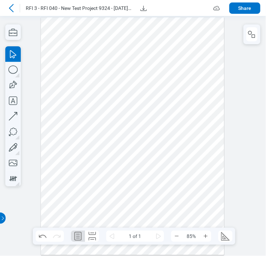
click at [140, 145] on div at bounding box center [132, 135] width 183 height 237
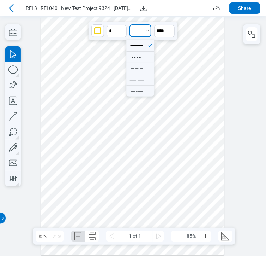
click at [144, 25] on button "Select Solid" at bounding box center [141, 30] width 22 height 13
type button "Solid"
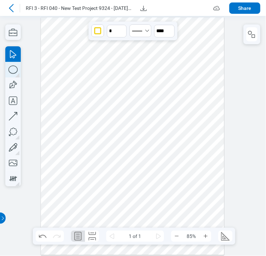
click at [10, 69] on icon "button" at bounding box center [13, 70] width 16 height 16
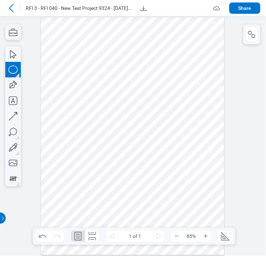
drag, startPoint x: 179, startPoint y: 84, endPoint x: 196, endPoint y: 105, distance: 26.9
click at [196, 105] on div at bounding box center [132, 135] width 183 height 237
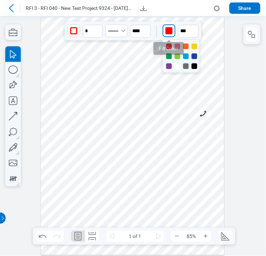
click at [169, 29] on div "button" at bounding box center [169, 30] width 7 height 7
click at [176, 46] on div at bounding box center [178, 46] width 6 height 6
click at [194, 66] on div at bounding box center [195, 66] width 6 height 6
click at [222, 52] on div at bounding box center [132, 135] width 183 height 237
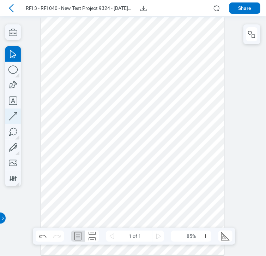
click at [10, 113] on icon "button" at bounding box center [13, 116] width 16 height 16
drag, startPoint x: 103, startPoint y: 55, endPoint x: 141, endPoint y: 93, distance: 54.2
click at [141, 93] on div at bounding box center [132, 135] width 183 height 237
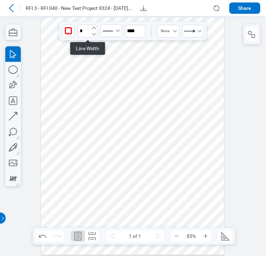
click at [95, 28] on icon "undefined_increment" at bounding box center [94, 28] width 6 height 6
type input "*"
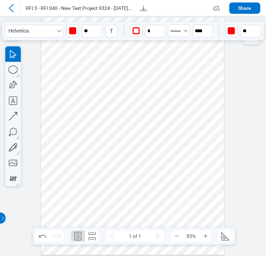
click at [143, 112] on div at bounding box center [132, 135] width 183 height 237
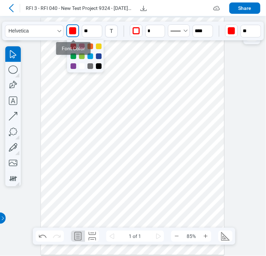
click at [73, 28] on div "button" at bounding box center [72, 30] width 7 height 7
click at [97, 47] on div at bounding box center [99, 46] width 6 height 6
click at [226, 106] on div at bounding box center [133, 136] width 266 height 240
click at [148, 114] on div at bounding box center [132, 135] width 183 height 237
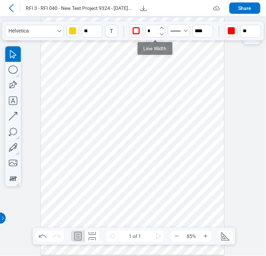
click at [162, 28] on icon "undefined_increment" at bounding box center [162, 28] width 6 height 6
click at [163, 33] on icon "undefined_decrement" at bounding box center [162, 34] width 6 height 6
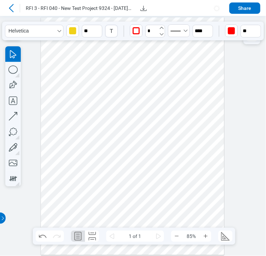
click at [163, 33] on icon "undefined_decrement" at bounding box center [162, 34] width 6 height 6
type input "*"
click at [256, 27] on icon "button" at bounding box center [257, 28] width 4 height 2
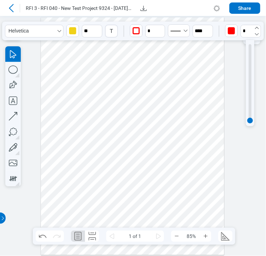
type input "*"
click at [96, 25] on icon "button" at bounding box center [98, 28] width 6 height 6
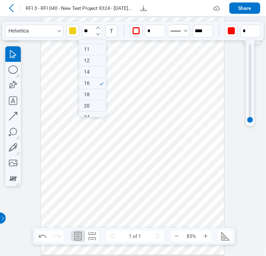
click at [96, 25] on icon "button" at bounding box center [98, 28] width 6 height 6
type input "**"
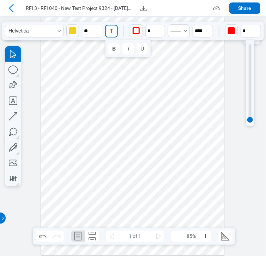
click at [107, 30] on div "T" at bounding box center [111, 30] width 11 height 11
click at [48, 29] on button "Helvetica" at bounding box center [34, 31] width 59 height 13
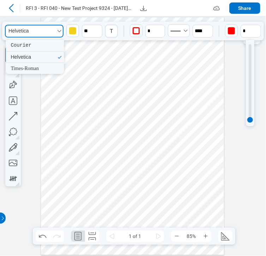
type button "Helvetica"
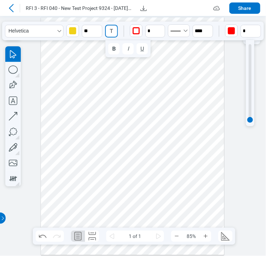
click at [112, 32] on div "T" at bounding box center [111, 30] width 11 height 11
